Goal: Use online tool/utility: Utilize a website feature to perform a specific function

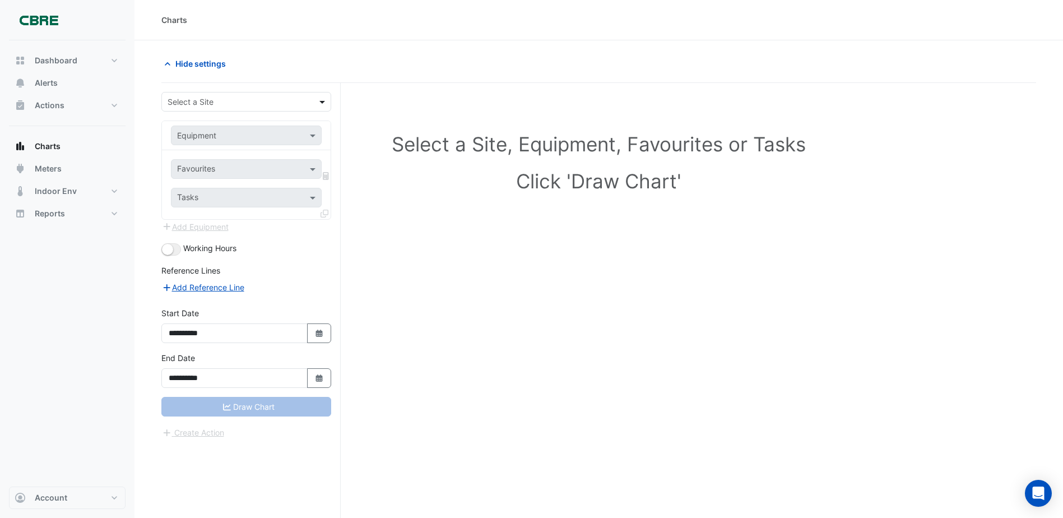
click at [323, 99] on span at bounding box center [324, 102] width 14 height 12
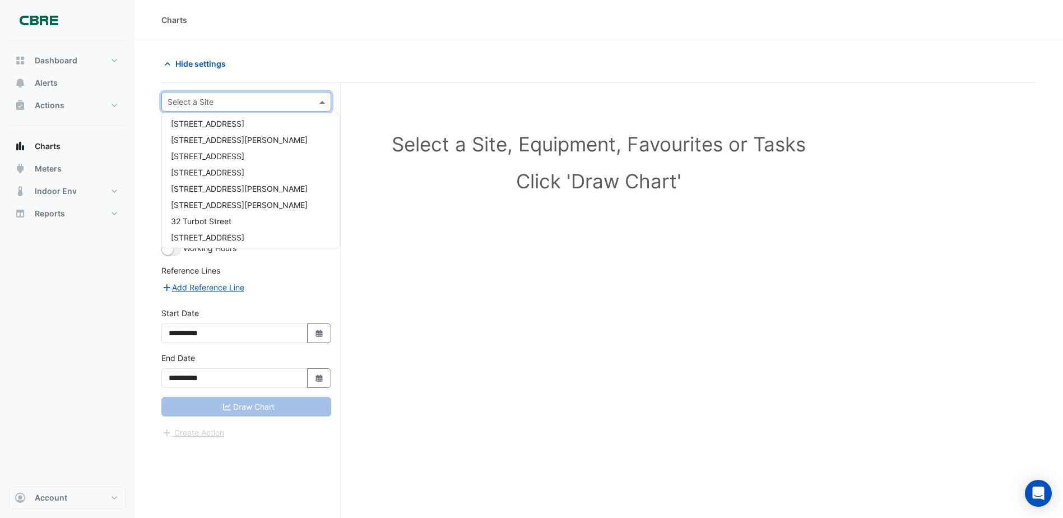
scroll to position [448, 0]
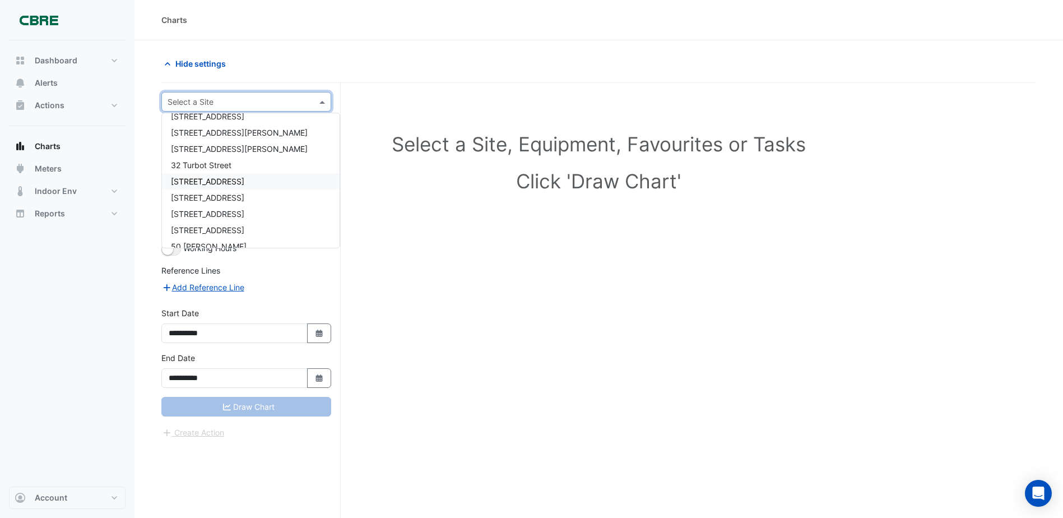
click at [222, 175] on div "[STREET_ADDRESS]" at bounding box center [251, 181] width 178 height 16
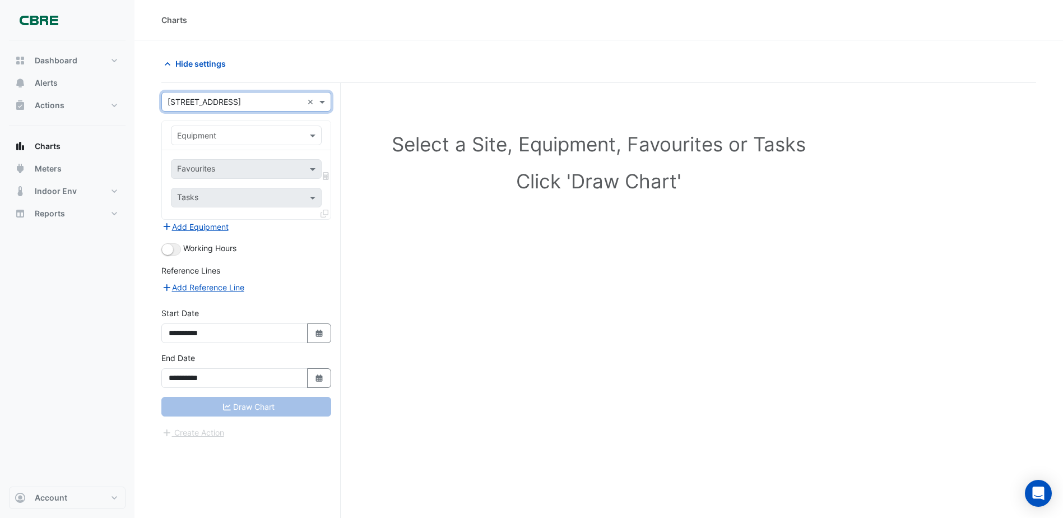
click at [283, 133] on input "text" at bounding box center [235, 136] width 116 height 12
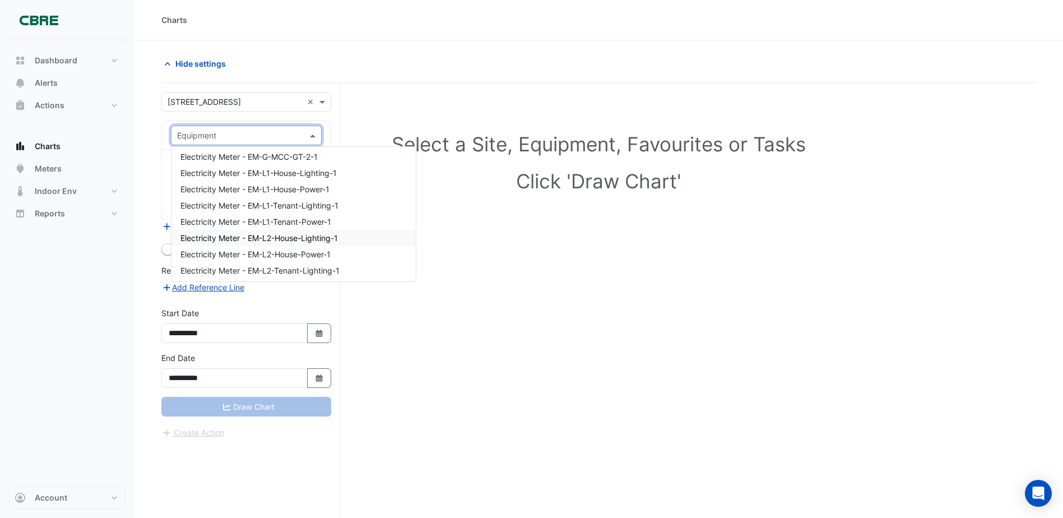
scroll to position [2577, 0]
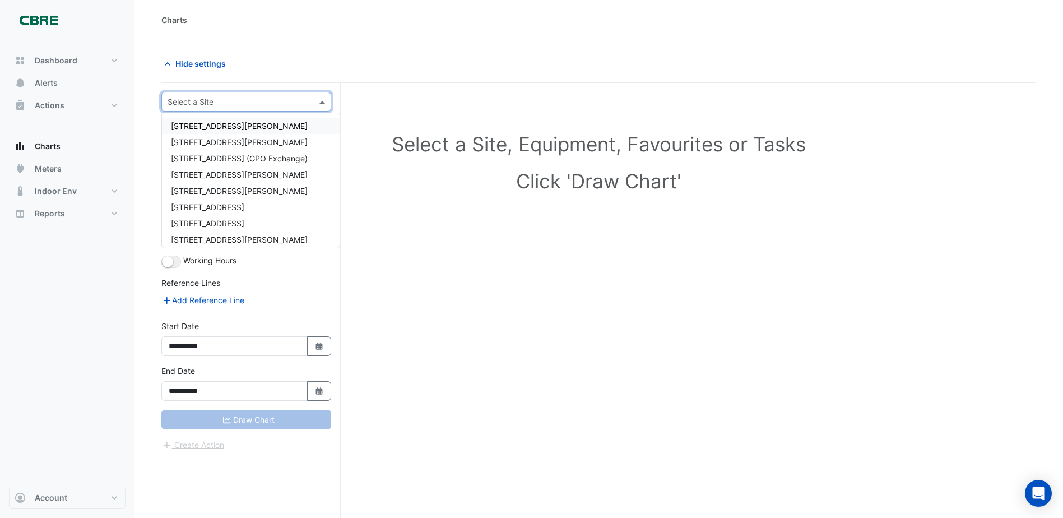
click at [322, 98] on span at bounding box center [324, 102] width 14 height 12
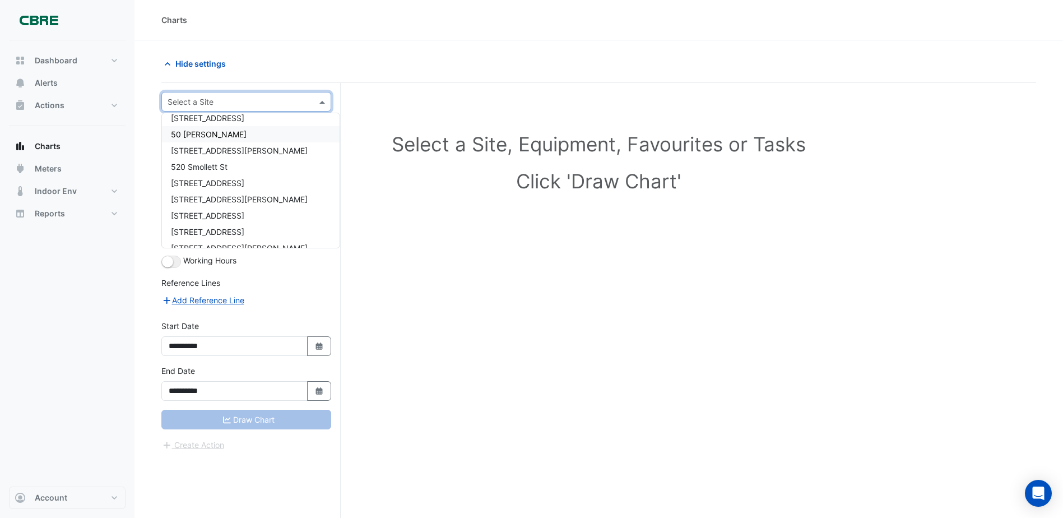
scroll to position [448, 0]
click at [207, 197] on span "[STREET_ADDRESS]" at bounding box center [207, 198] width 73 height 10
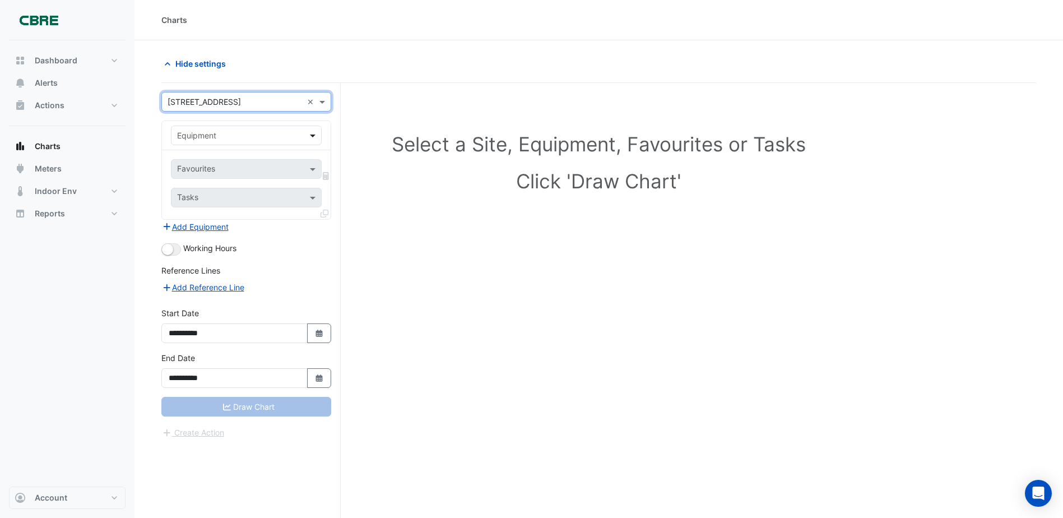
click at [316, 131] on span at bounding box center [314, 135] width 14 height 12
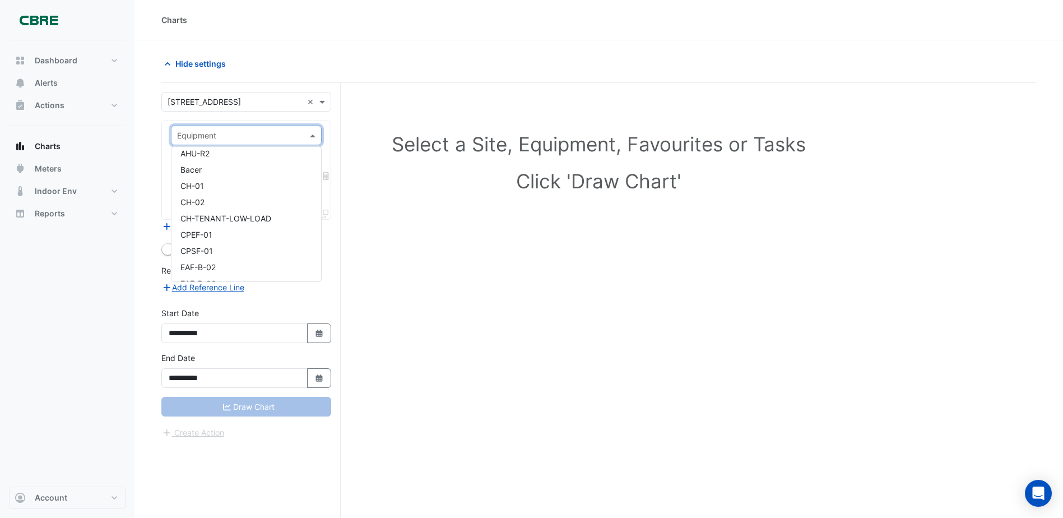
scroll to position [0, 0]
click at [248, 159] on div "AHU-R1" at bounding box center [246, 159] width 150 height 16
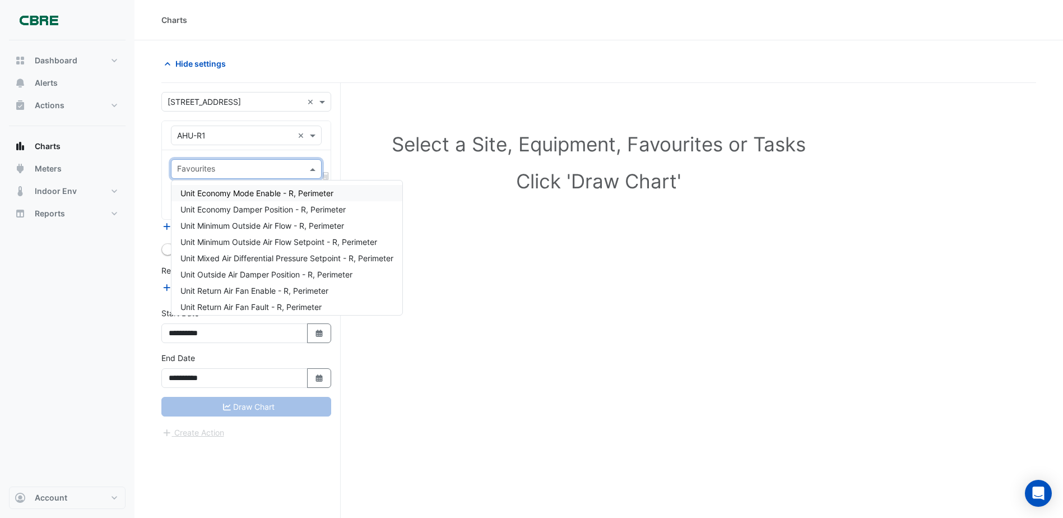
click at [285, 171] on input "text" at bounding box center [239, 170] width 125 height 12
click at [264, 208] on span "Unit Economy Damper Position - R, Perimeter" at bounding box center [262, 209] width 165 height 10
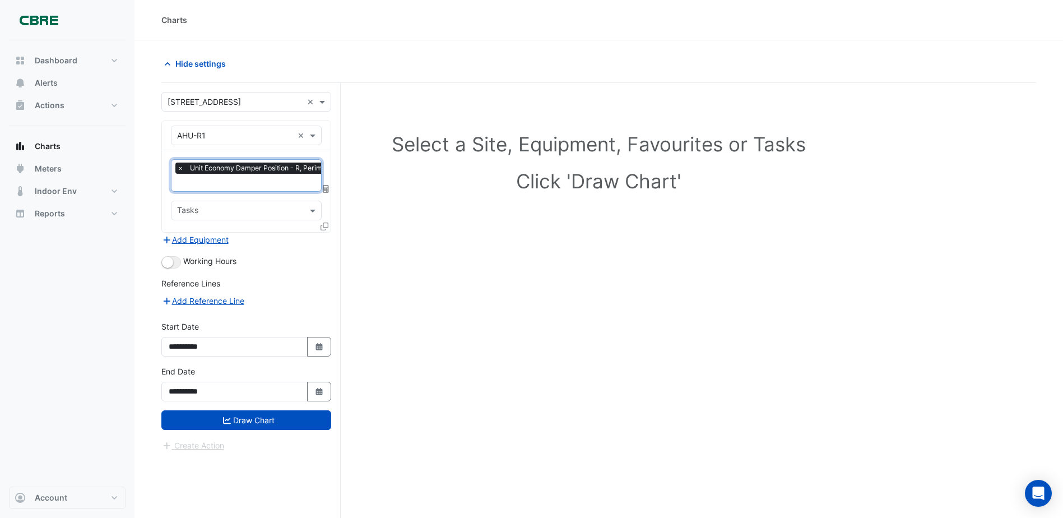
click at [262, 183] on input "text" at bounding box center [259, 184] width 164 height 12
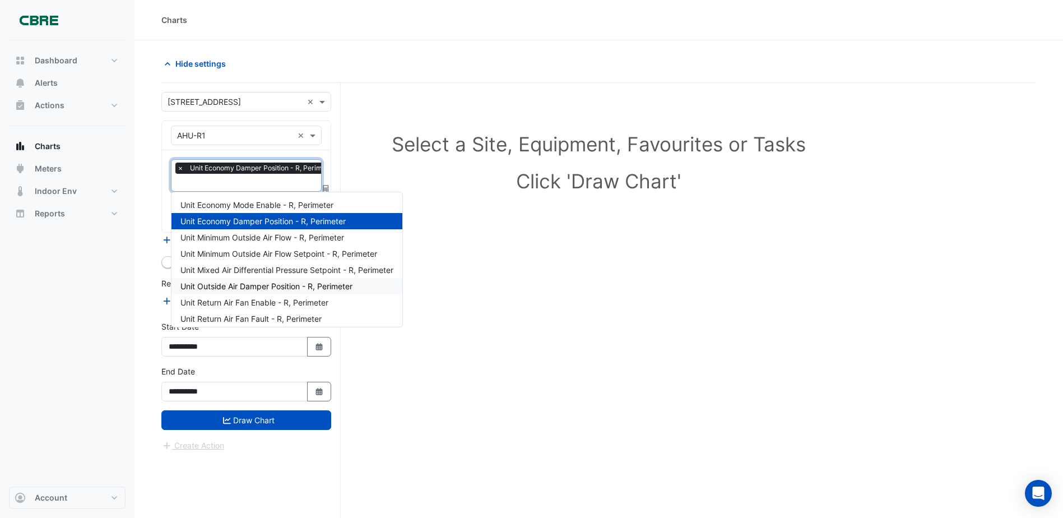
click at [258, 286] on span "Unit Outside Air Damper Position - R, Perimeter" at bounding box center [266, 286] width 172 height 10
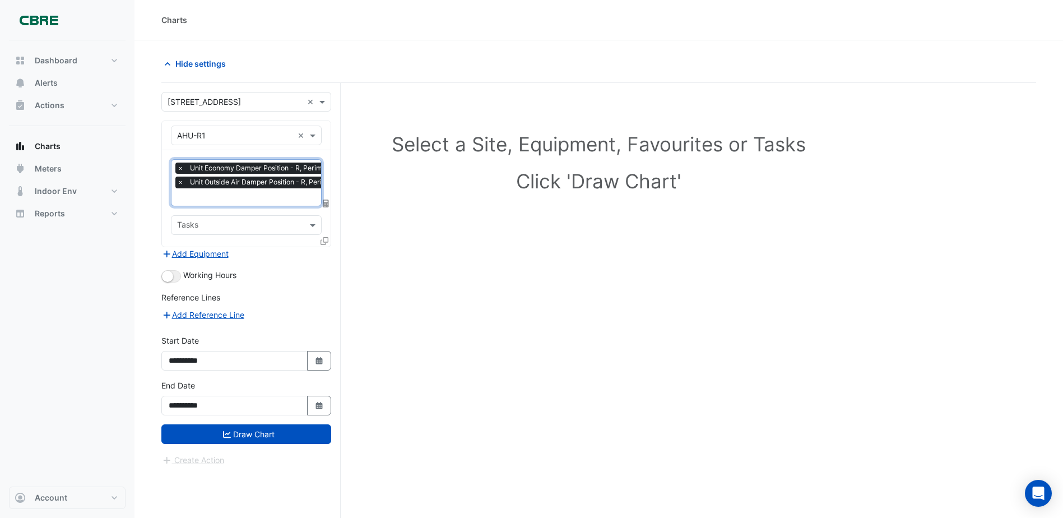
click at [262, 222] on input "text" at bounding box center [239, 226] width 125 height 12
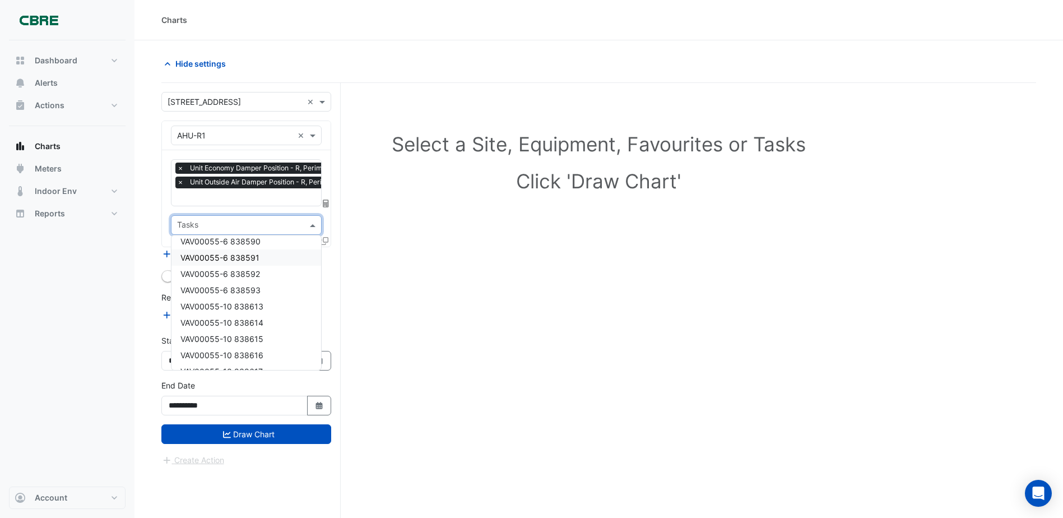
scroll to position [2185, 0]
click at [457, 229] on div "Select a Site, Equipment, Favourites or Tasks Click 'Draw Chart'" at bounding box center [598, 164] width 861 height 137
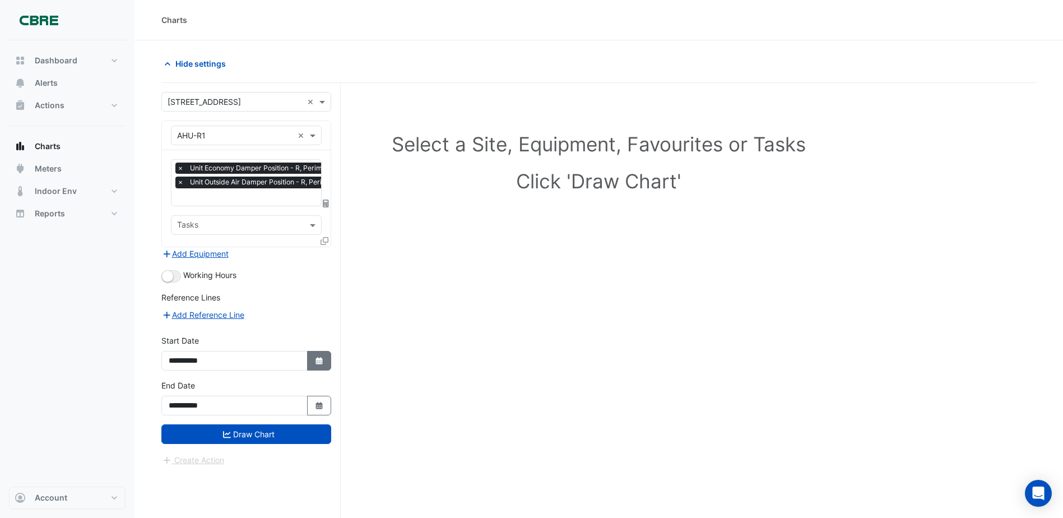
click at [318, 357] on icon "button" at bounding box center [318, 360] width 7 height 7
select select "*"
select select "****"
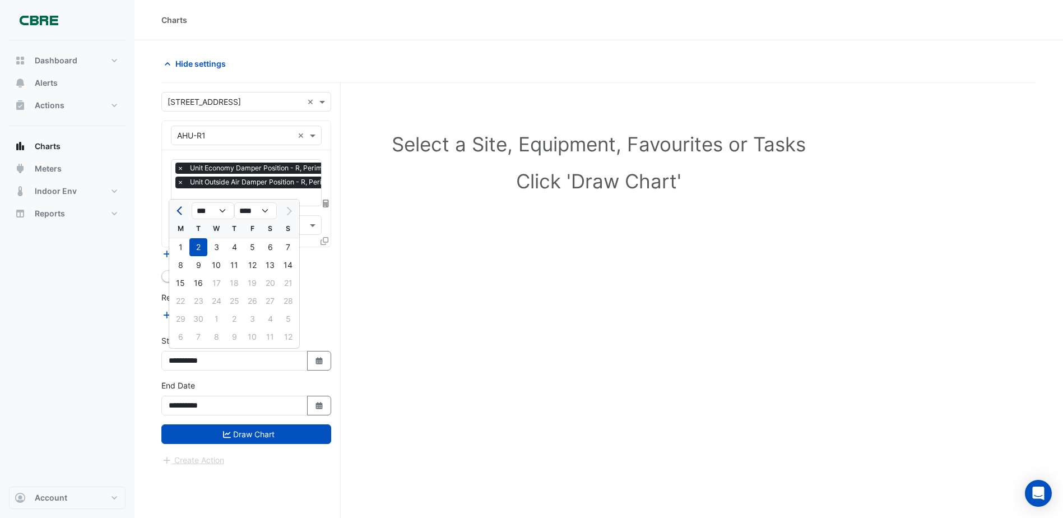
click at [178, 209] on span "Previous month" at bounding box center [180, 211] width 8 height 8
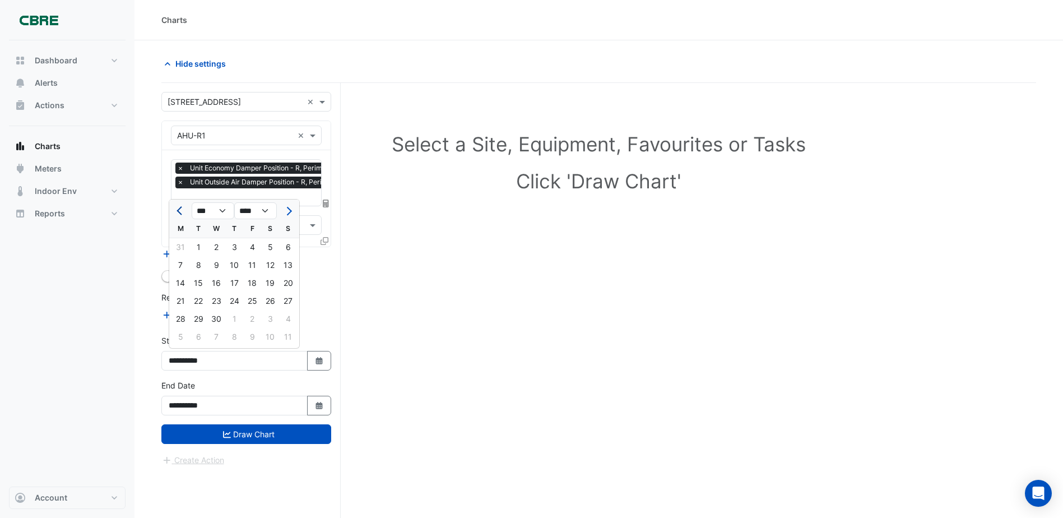
click at [178, 209] on span "Previous month" at bounding box center [180, 211] width 8 height 8
select select "*"
click at [271, 244] on div "1" at bounding box center [270, 247] width 18 height 18
type input "**********"
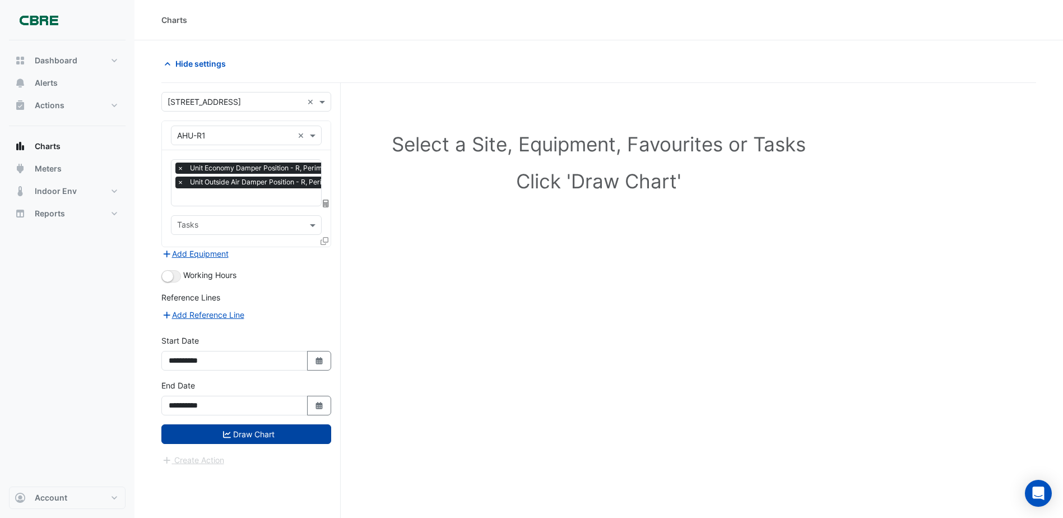
click at [298, 438] on button "Draw Chart" at bounding box center [246, 434] width 170 height 20
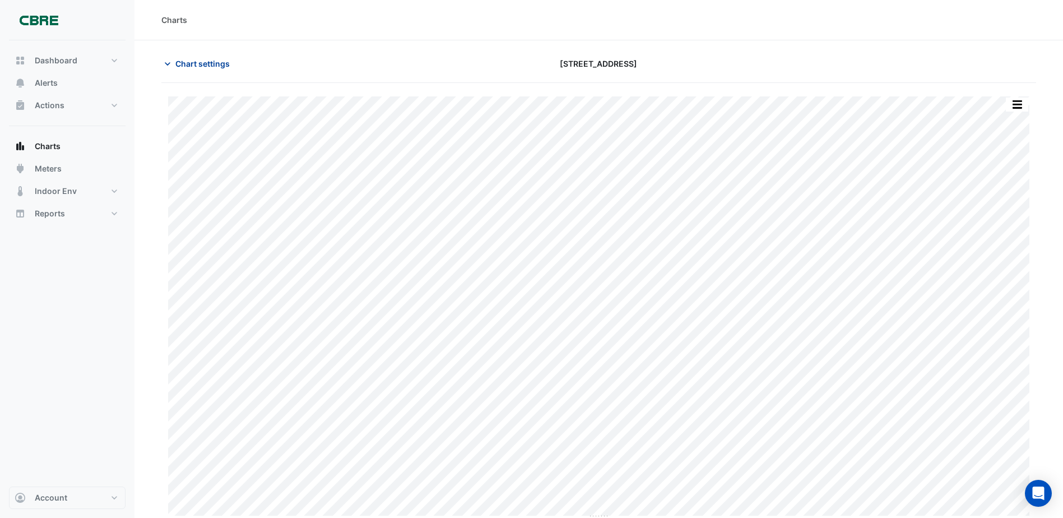
click at [194, 58] on span "Chart settings" at bounding box center [202, 64] width 54 height 12
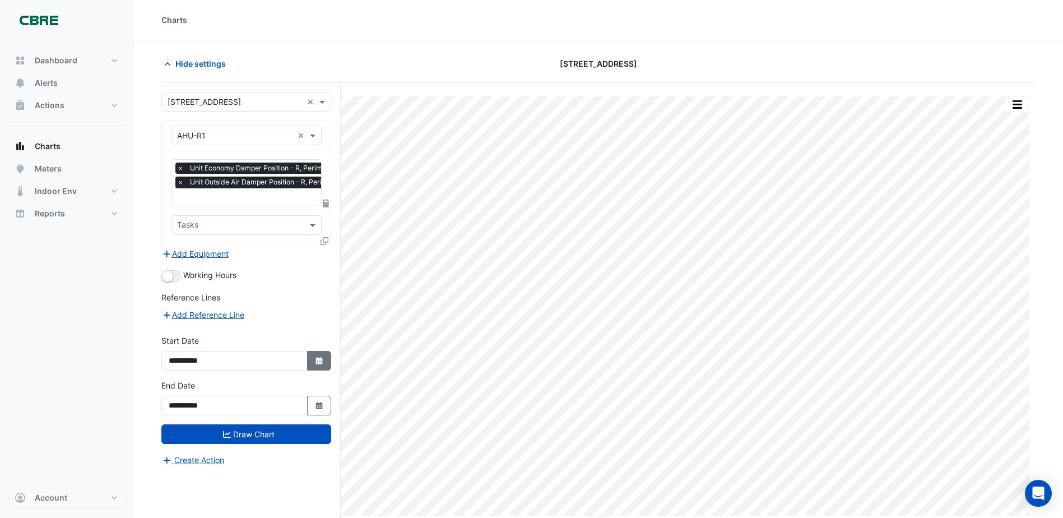
click at [320, 357] on icon "button" at bounding box center [318, 360] width 7 height 7
select select "*"
select select "****"
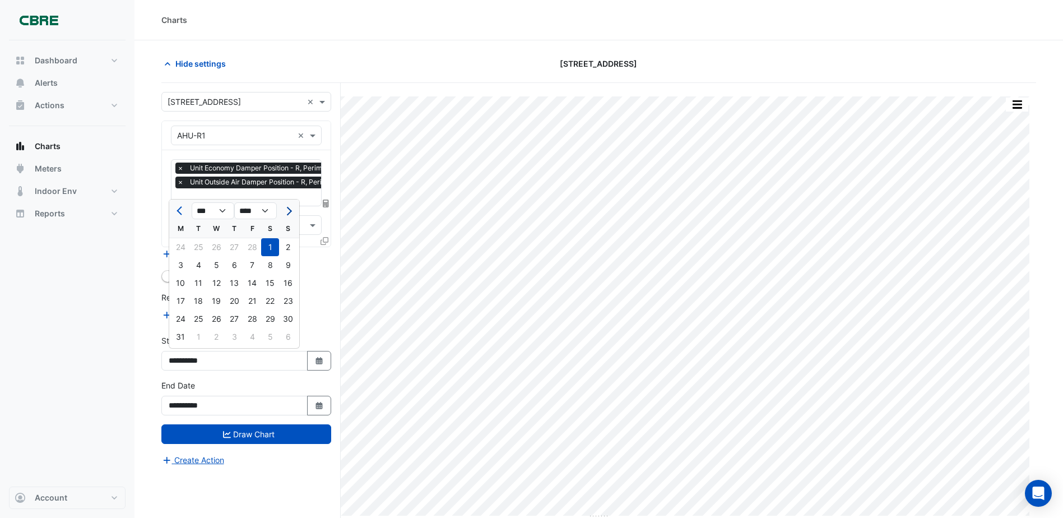
click at [287, 210] on span "Next month" at bounding box center [287, 211] width 8 height 8
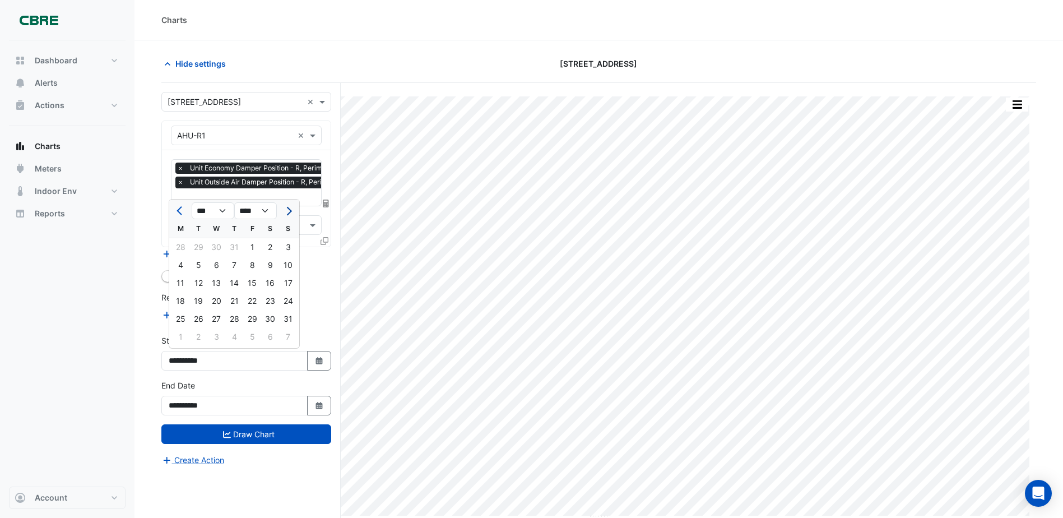
click at [287, 210] on span "Next month" at bounding box center [287, 211] width 8 height 8
select select "*"
click at [179, 266] on div "8" at bounding box center [180, 265] width 18 height 18
type input "**********"
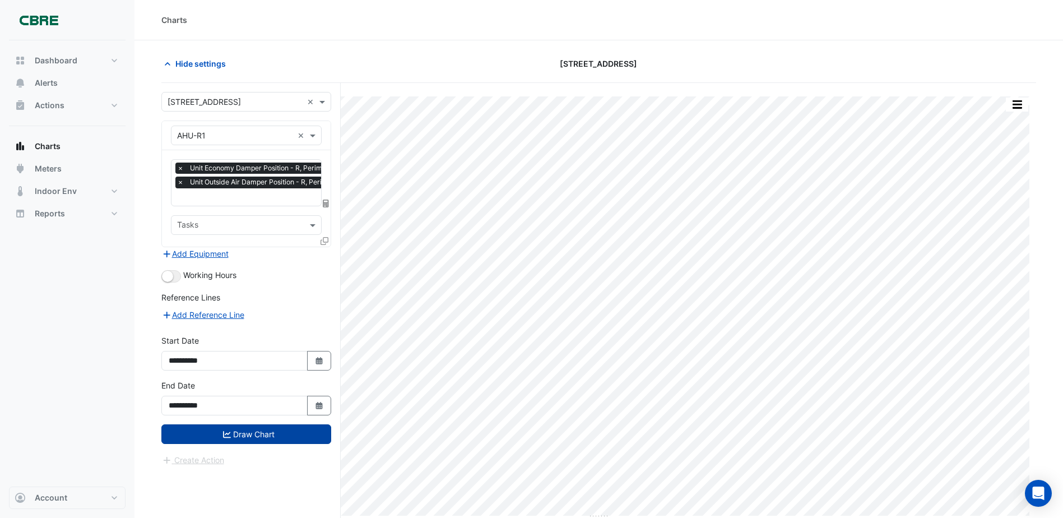
click at [282, 431] on button "Draw Chart" at bounding box center [246, 434] width 170 height 20
